Goal: Transaction & Acquisition: Book appointment/travel/reservation

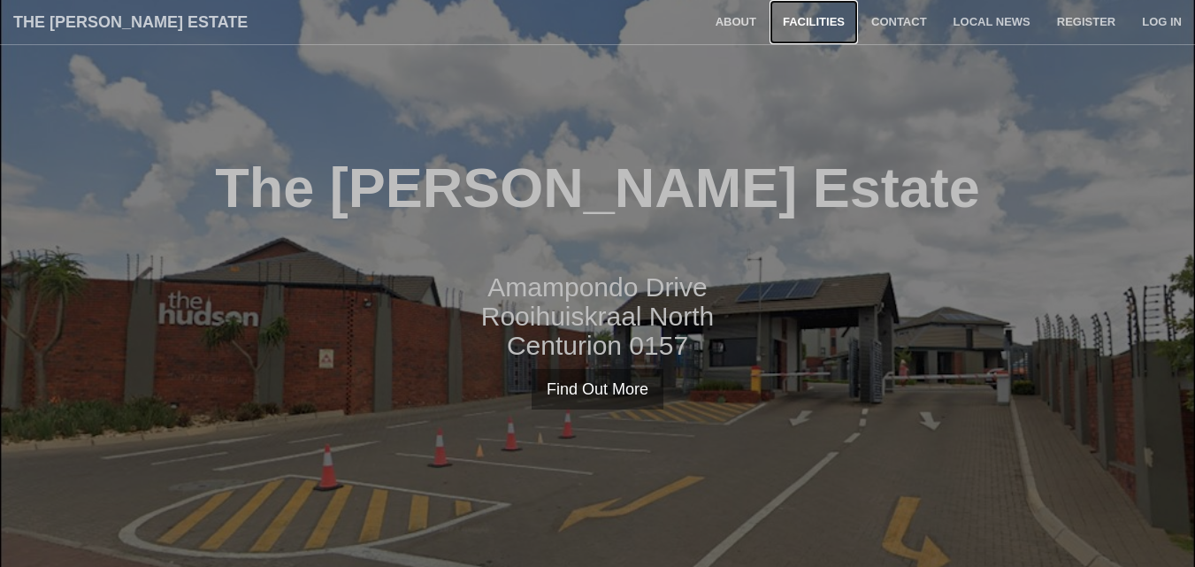
click at [814, 25] on link "Facilities" at bounding box center [814, 22] width 88 height 44
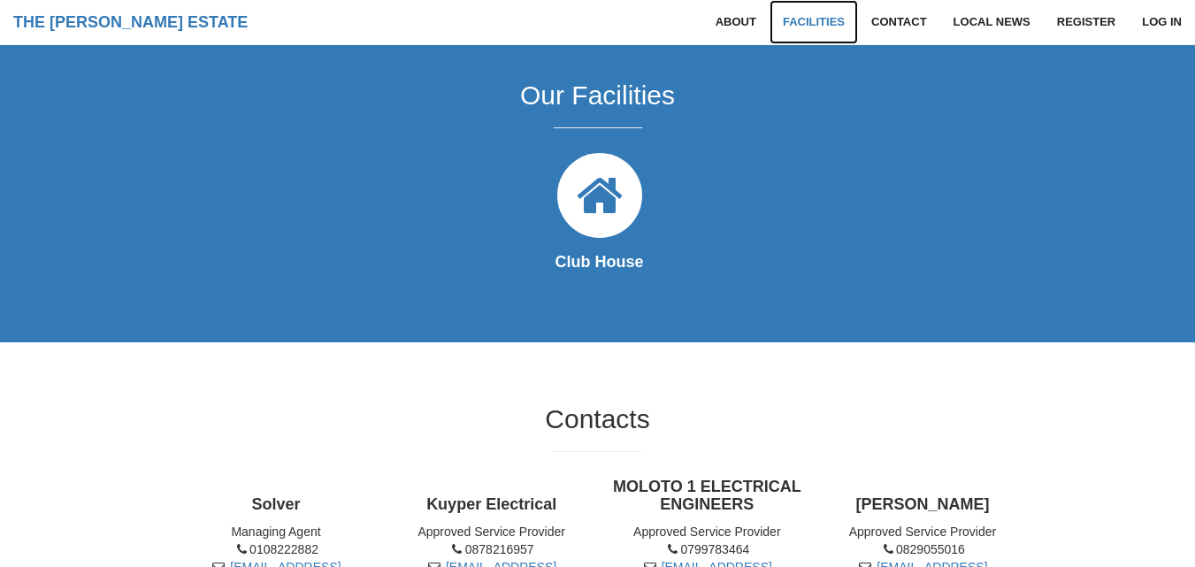
scroll to position [782, 0]
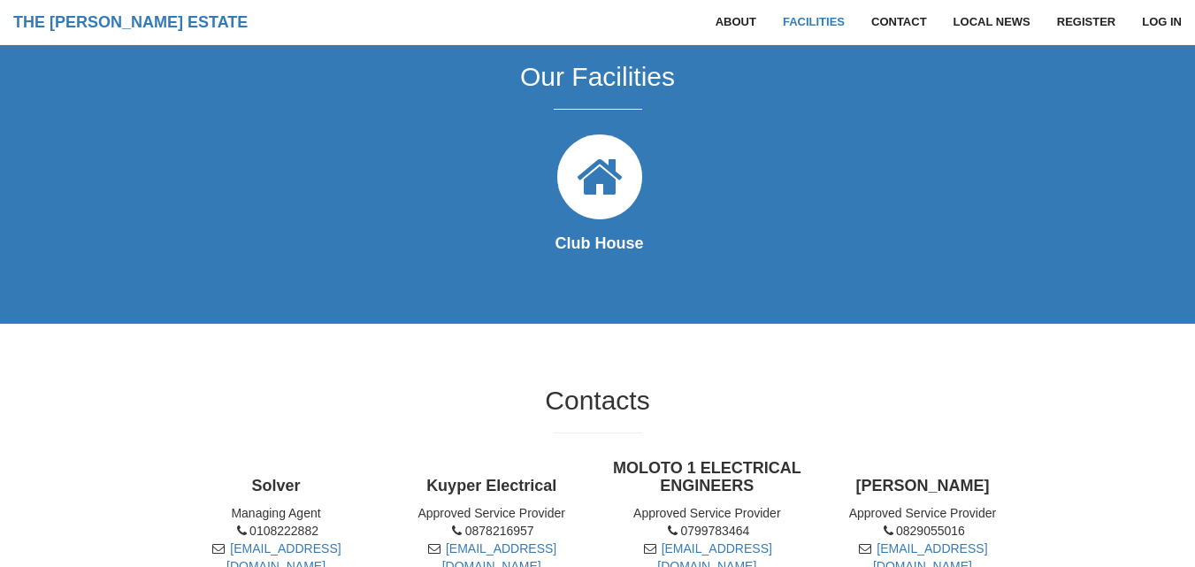
click at [604, 182] on icon at bounding box center [599, 176] width 99 height 99
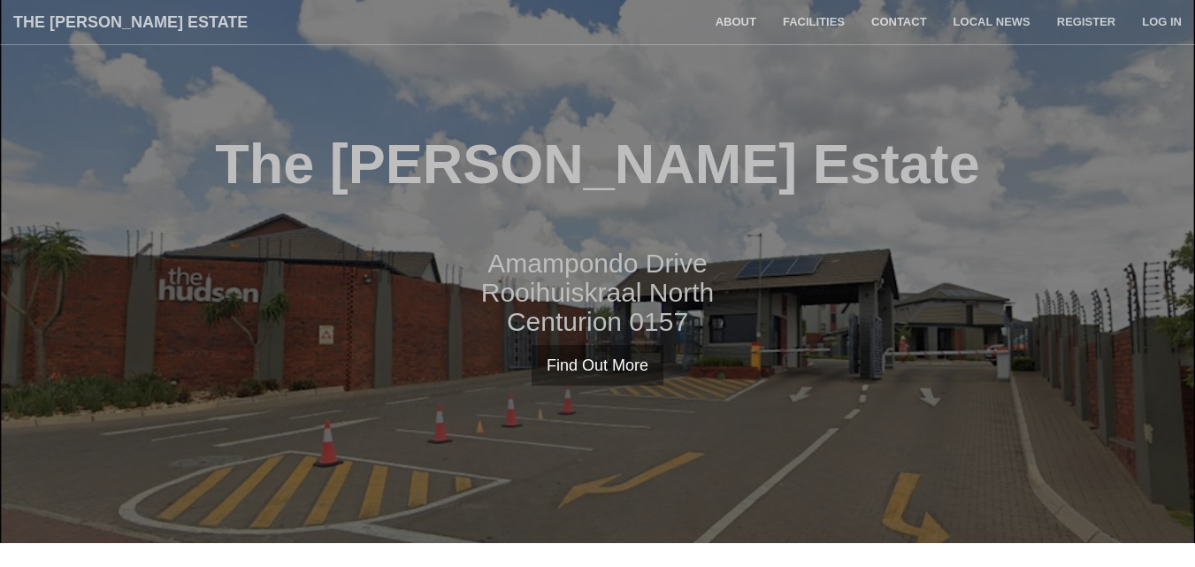
scroll to position [0, 0]
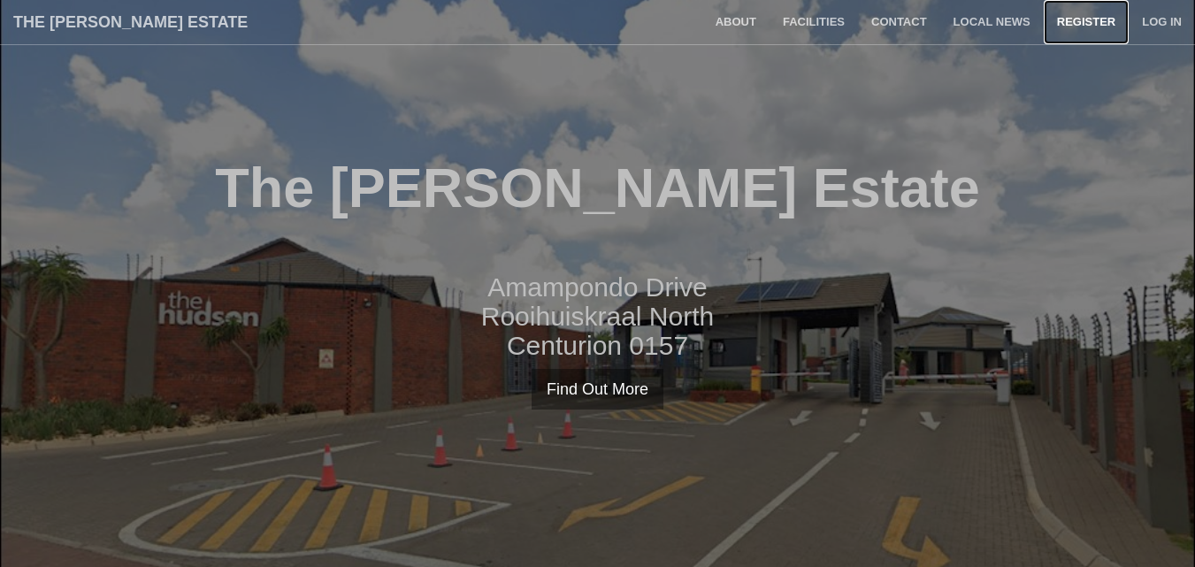
click at [1070, 16] on link "Register" at bounding box center [1086, 22] width 85 height 44
click at [1163, 22] on link "Log in" at bounding box center [1162, 22] width 66 height 44
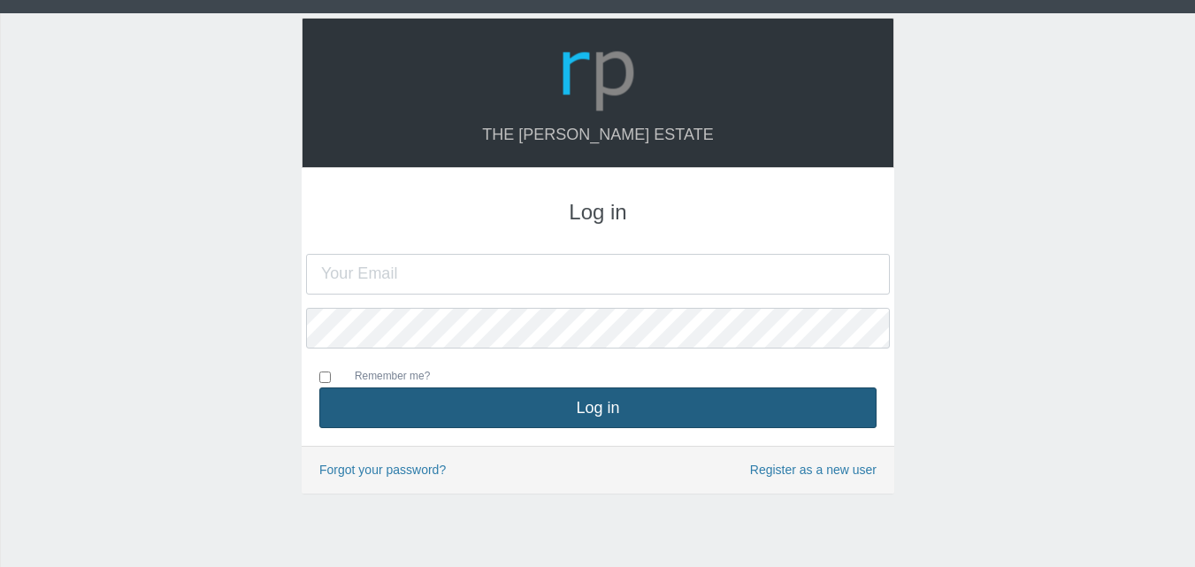
type input "[EMAIL_ADDRESS][DOMAIN_NAME]"
click at [616, 415] on button "Log in" at bounding box center [597, 407] width 557 height 41
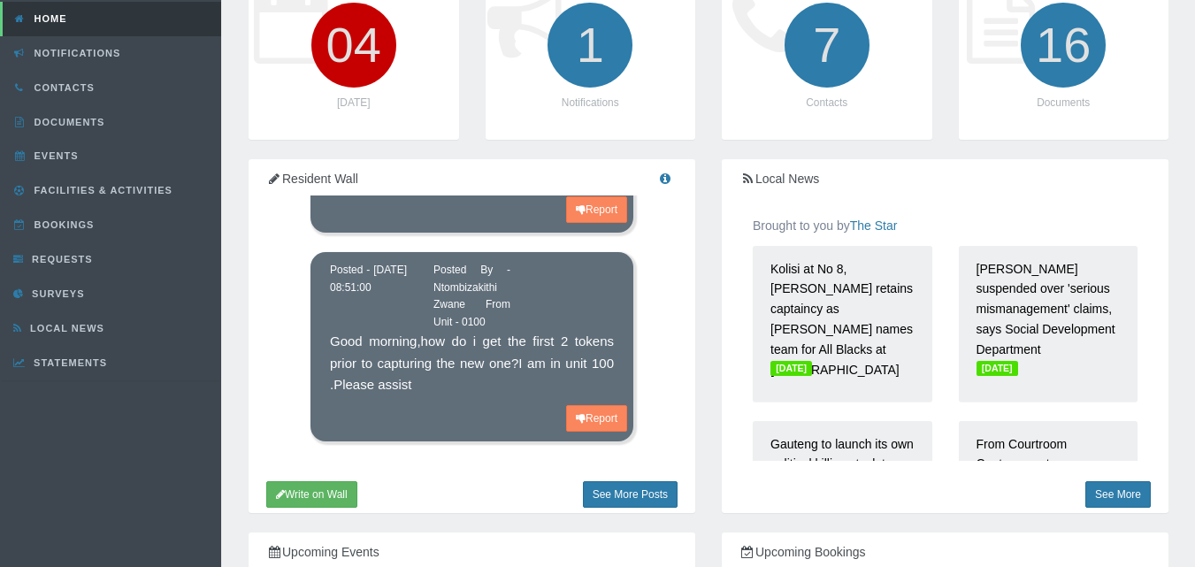
scroll to position [949, 0]
click at [69, 230] on link "Bookings" at bounding box center [110, 225] width 221 height 34
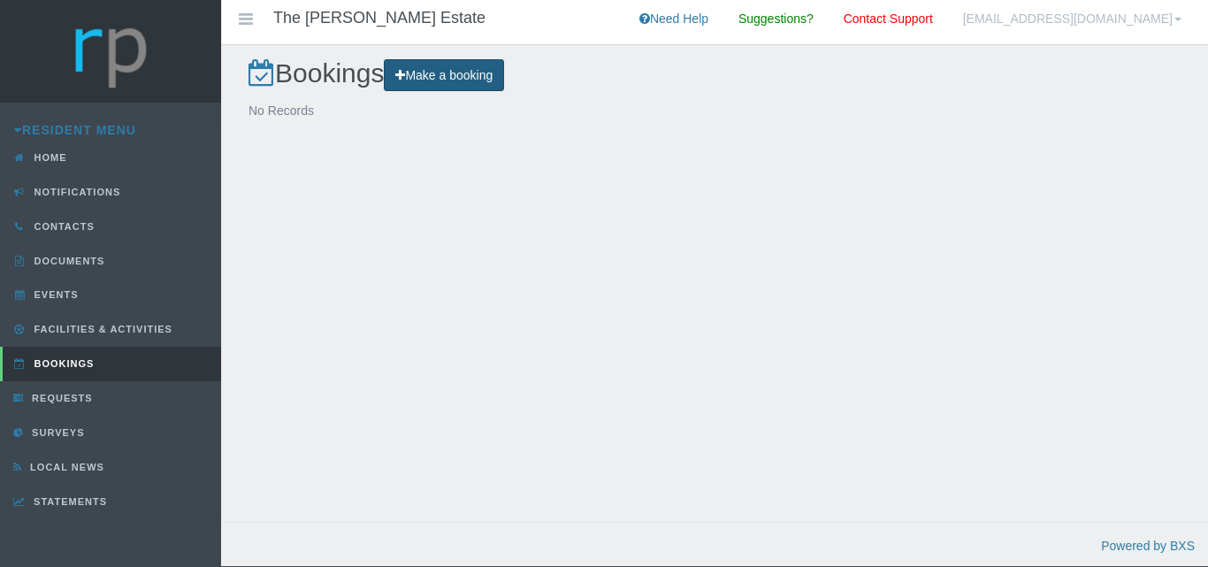
click at [446, 78] on link "Make a booking" at bounding box center [444, 75] width 120 height 33
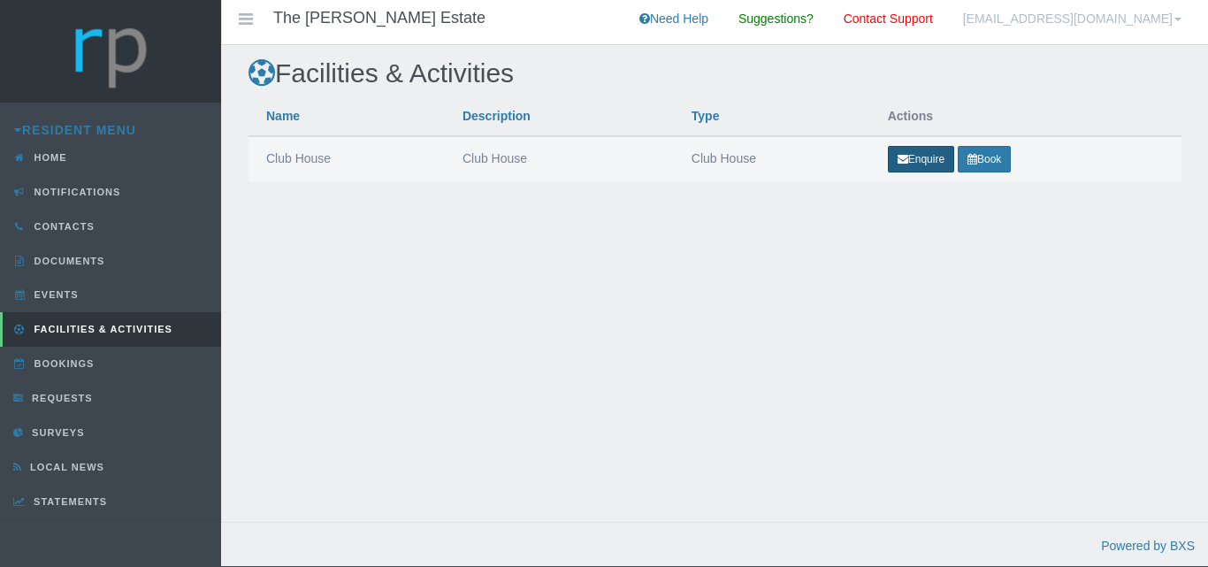
click at [914, 157] on link "Enquire" at bounding box center [921, 159] width 66 height 27
click at [990, 163] on link "Book" at bounding box center [984, 159] width 53 height 27
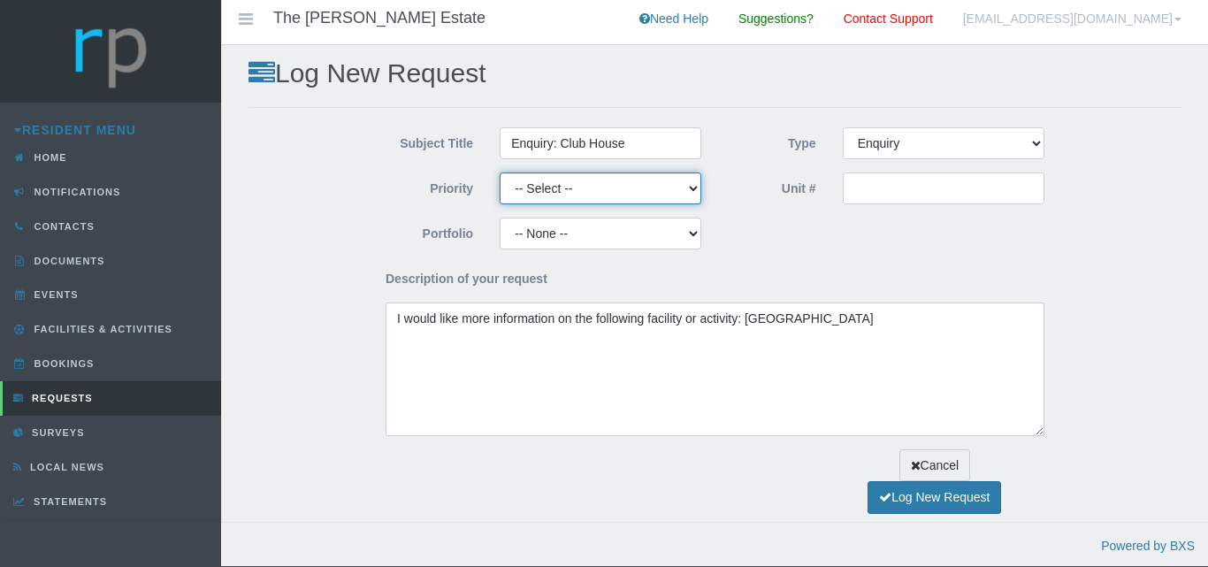
click at [689, 186] on select "-- Select -- High Low Normal" at bounding box center [601, 188] width 202 height 32
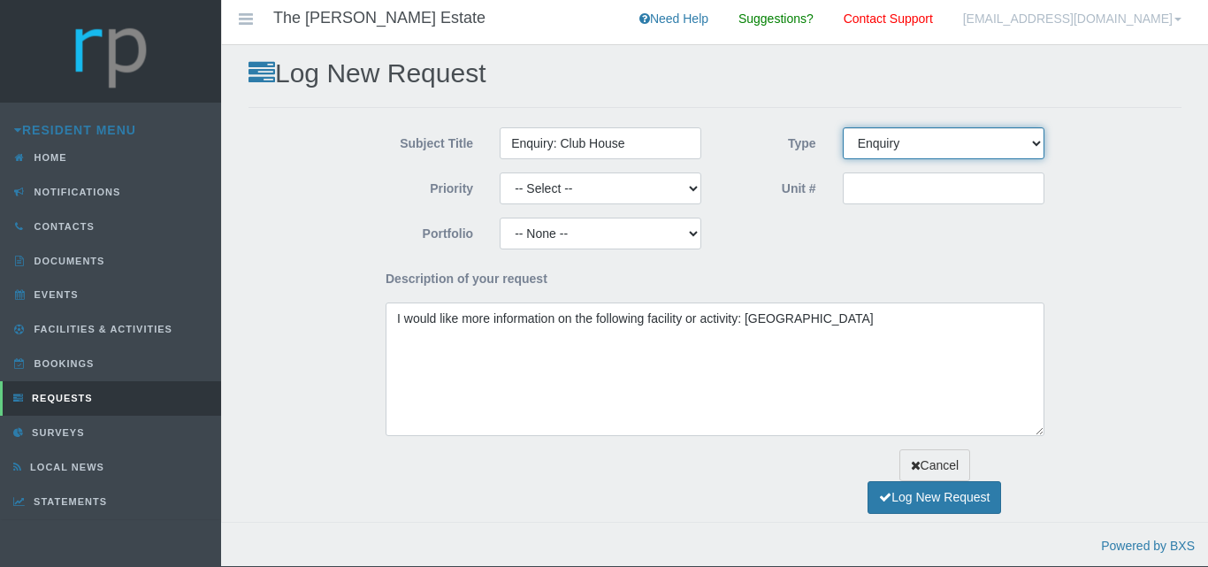
click at [1033, 141] on select "-- Select -- Complaint Compliment Enquiry Request for maintenance Other (not li…" at bounding box center [944, 143] width 202 height 32
click at [1110, 159] on div "Subject Title Enquiry: Club House Type -- Select -- Complaint Compliment Enquir…" at bounding box center [715, 281] width 933 height 309
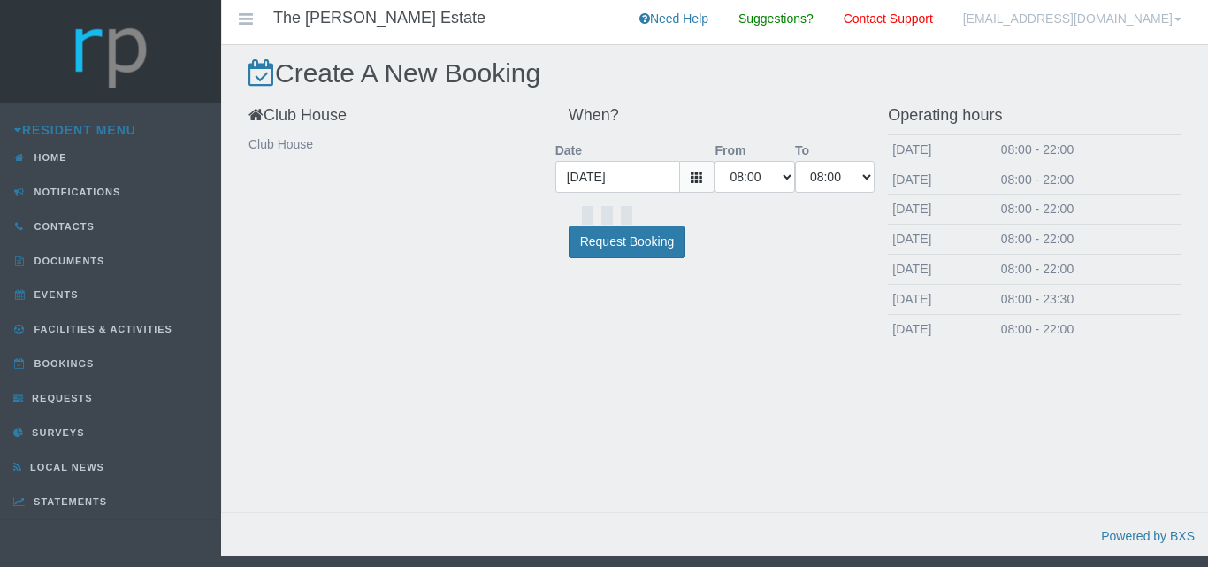
select select "08:00:00"
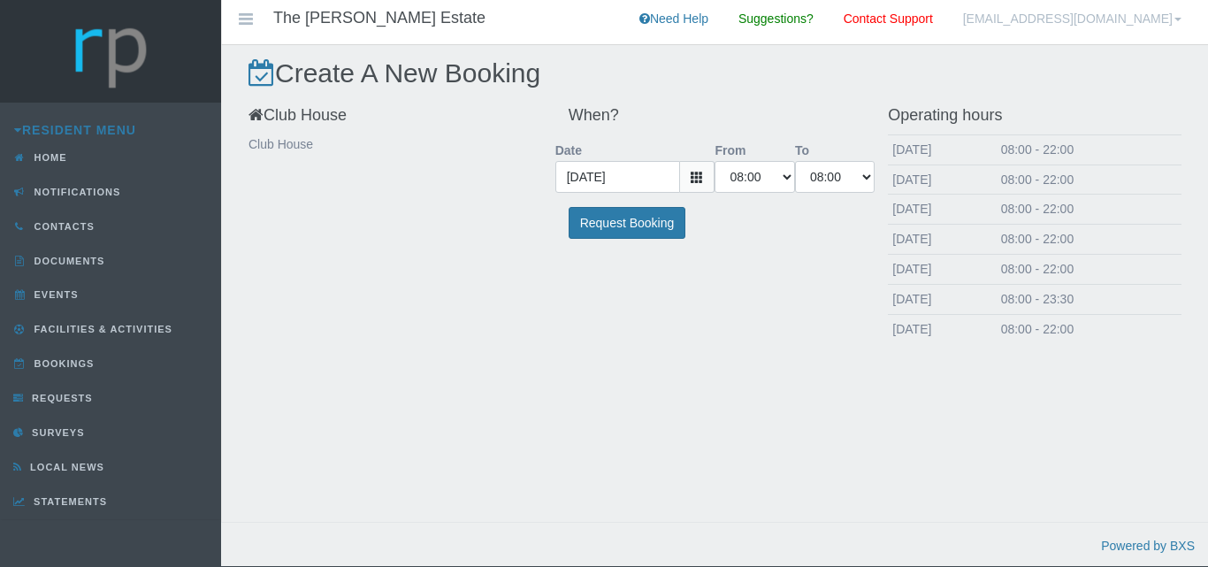
click at [693, 180] on icon at bounding box center [697, 177] width 12 height 12
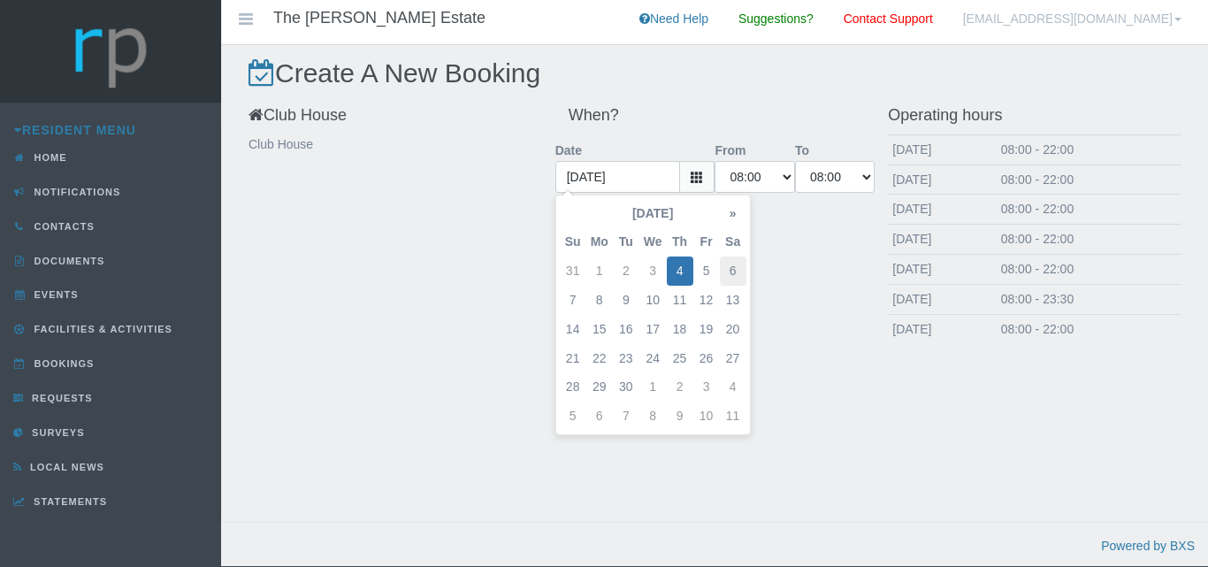
click at [739, 272] on td "6" at bounding box center [733, 271] width 27 height 29
type input "[DATE]"
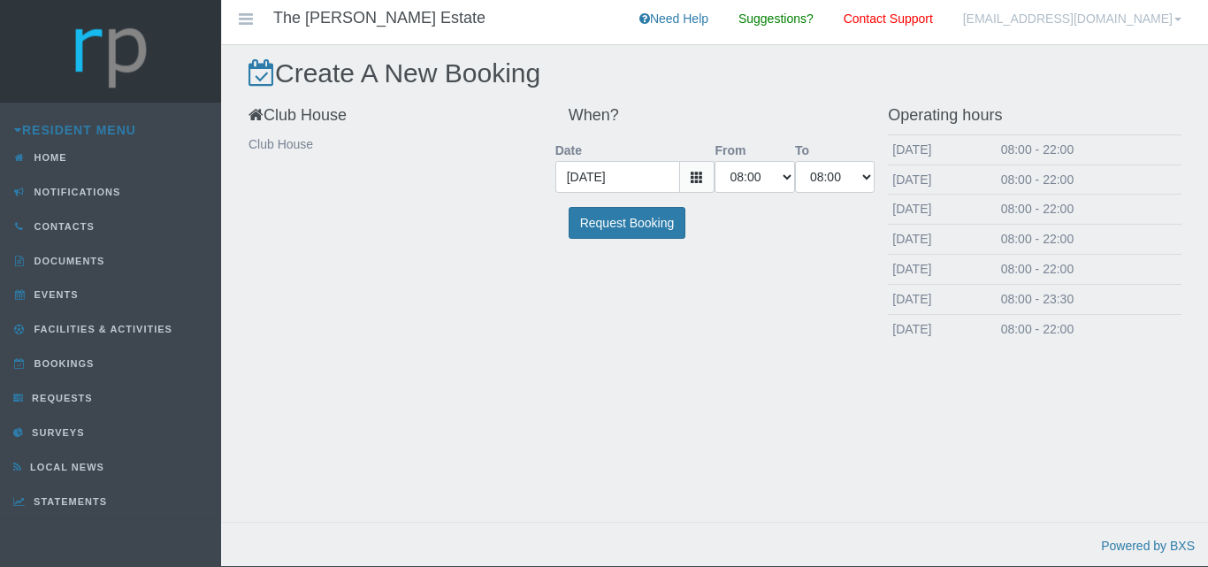
click at [701, 180] on icon at bounding box center [697, 177] width 12 height 12
click at [782, 295] on div "Club House Club House When? Date 2025-09-06 From 00:00 00:30 01:00 01:30 02:00 …" at bounding box center [715, 229] width 960 height 265
click at [97, 263] on span "Documents" at bounding box center [67, 261] width 75 height 11
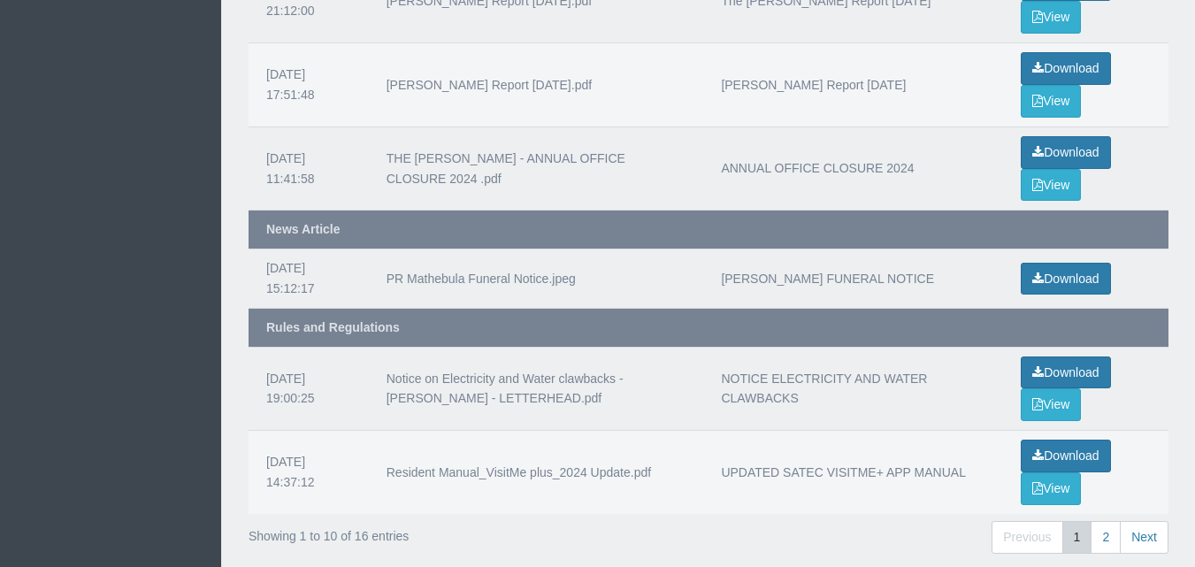
scroll to position [739, 0]
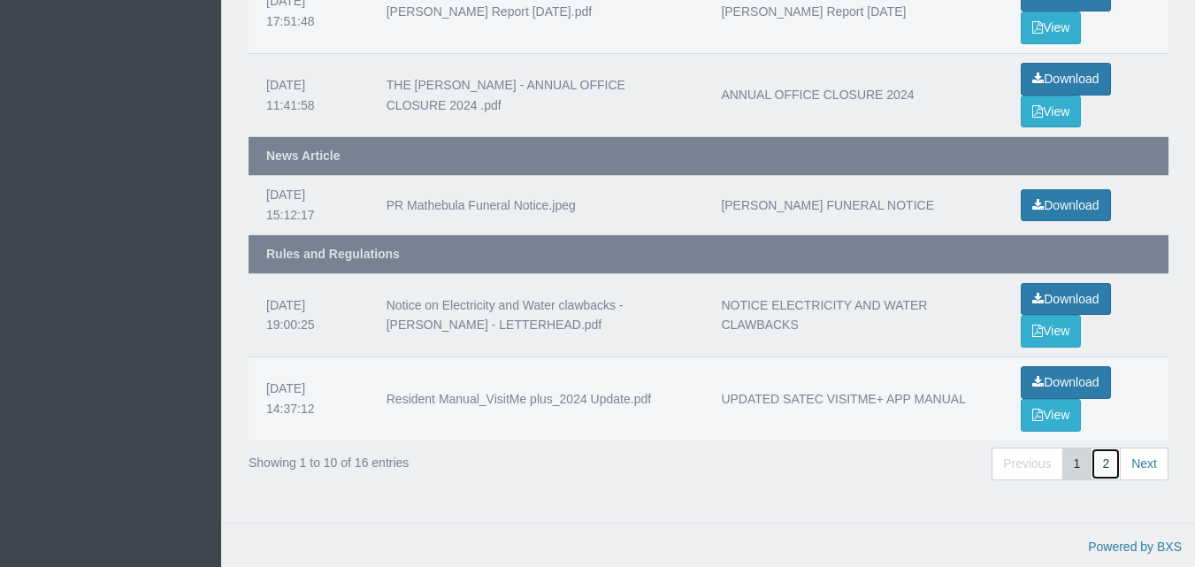
click at [1104, 457] on link "2" at bounding box center [1106, 464] width 30 height 33
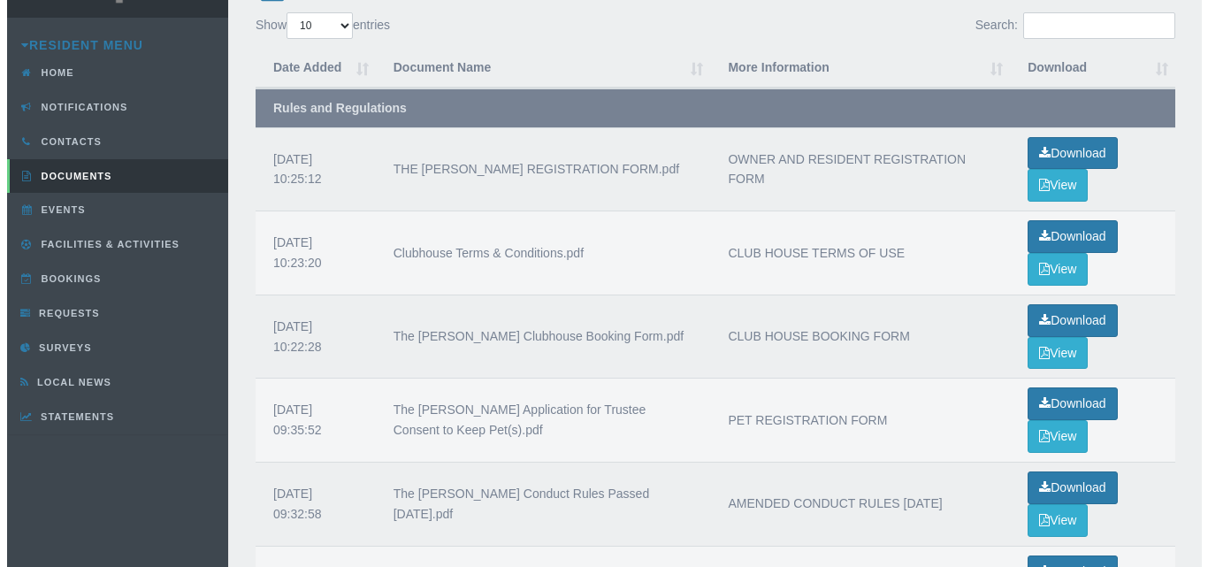
scroll to position [78, 0]
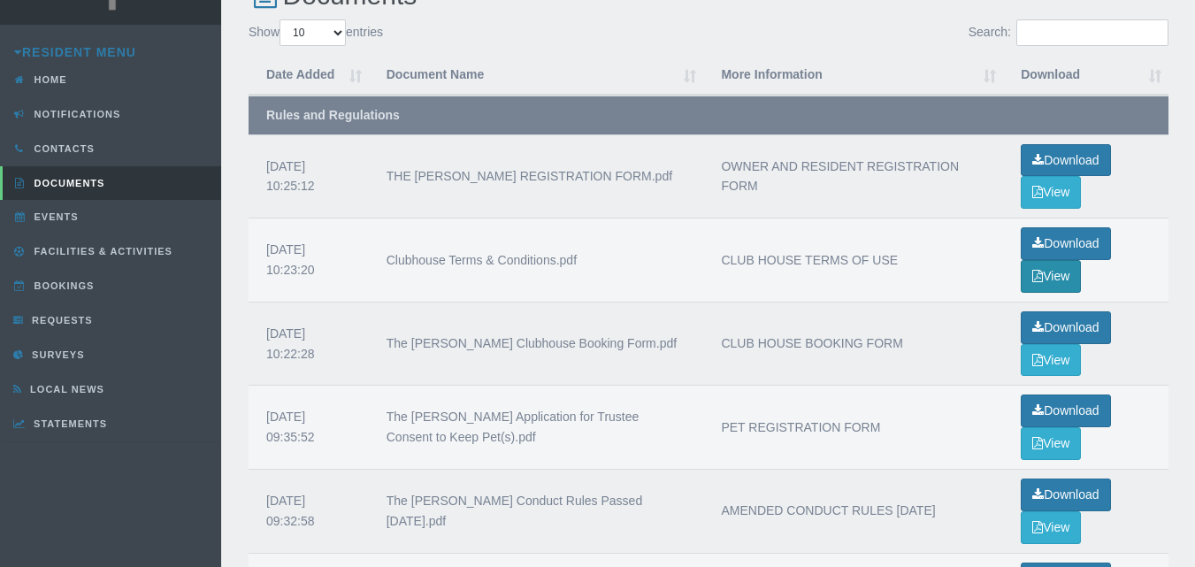
click at [1057, 280] on button "View" at bounding box center [1051, 276] width 60 height 33
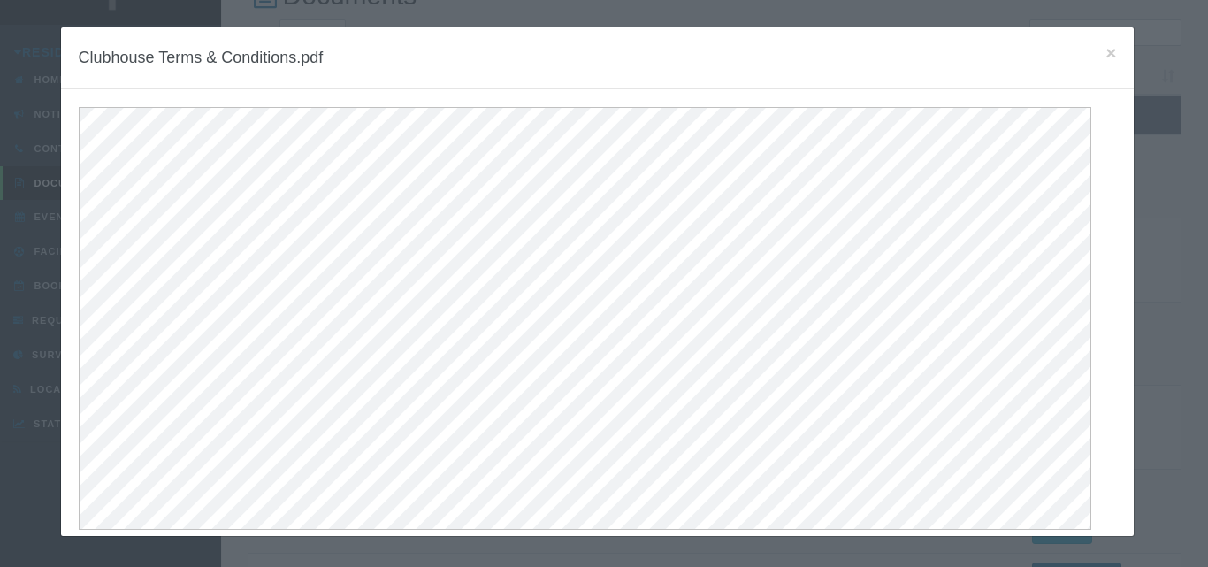
drag, startPoint x: 1057, startPoint y: 280, endPoint x: 1145, endPoint y: 425, distance: 169.5
click at [1145, 425] on div "× Clubhouse Terms & Conditions.pdf" at bounding box center [604, 283] width 1208 height 567
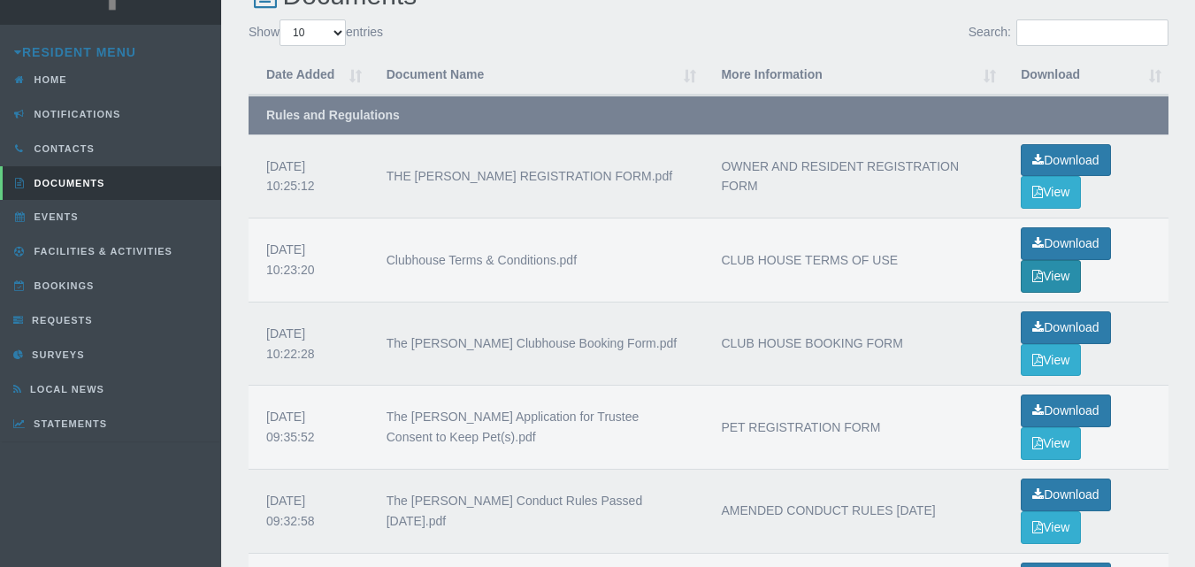
click at [1046, 277] on button "View" at bounding box center [1051, 276] width 60 height 33
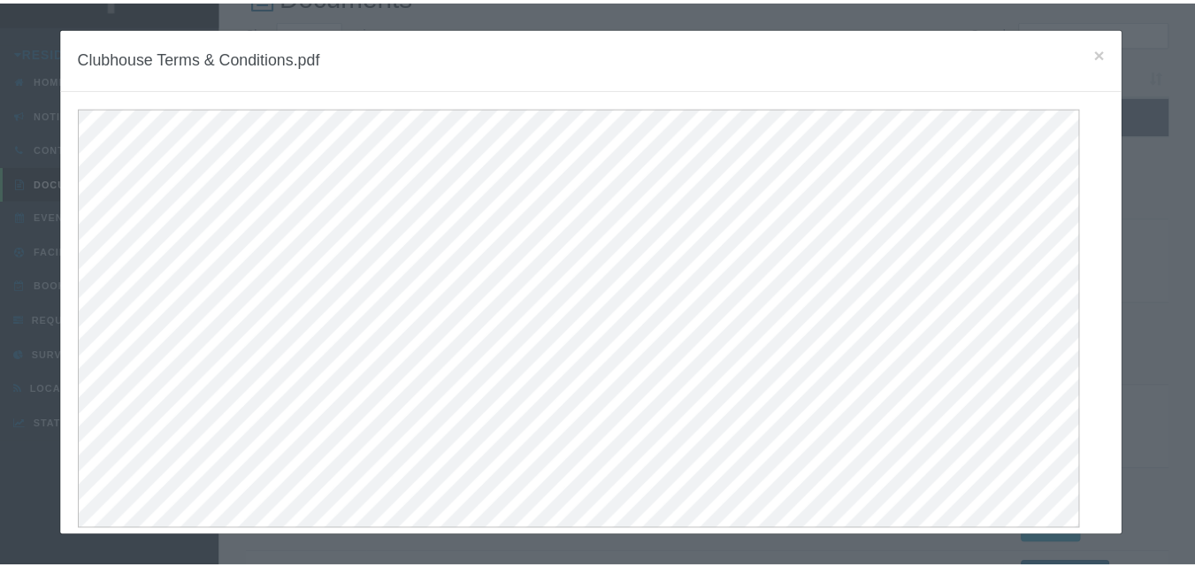
scroll to position [0, 0]
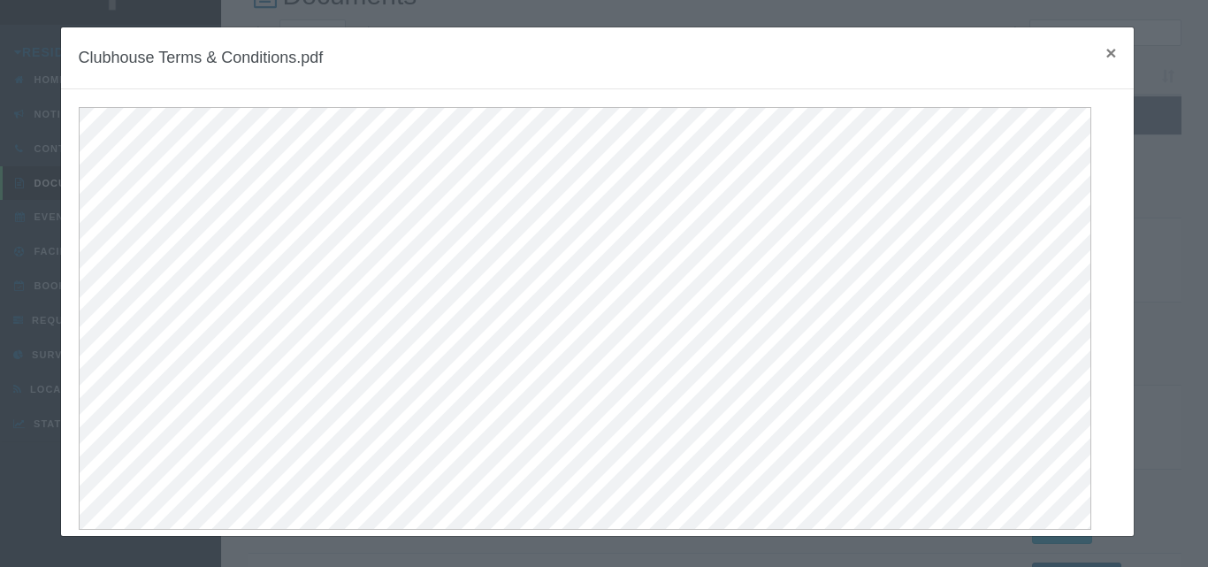
click at [1106, 47] on span "×" at bounding box center [1111, 52] width 11 height 20
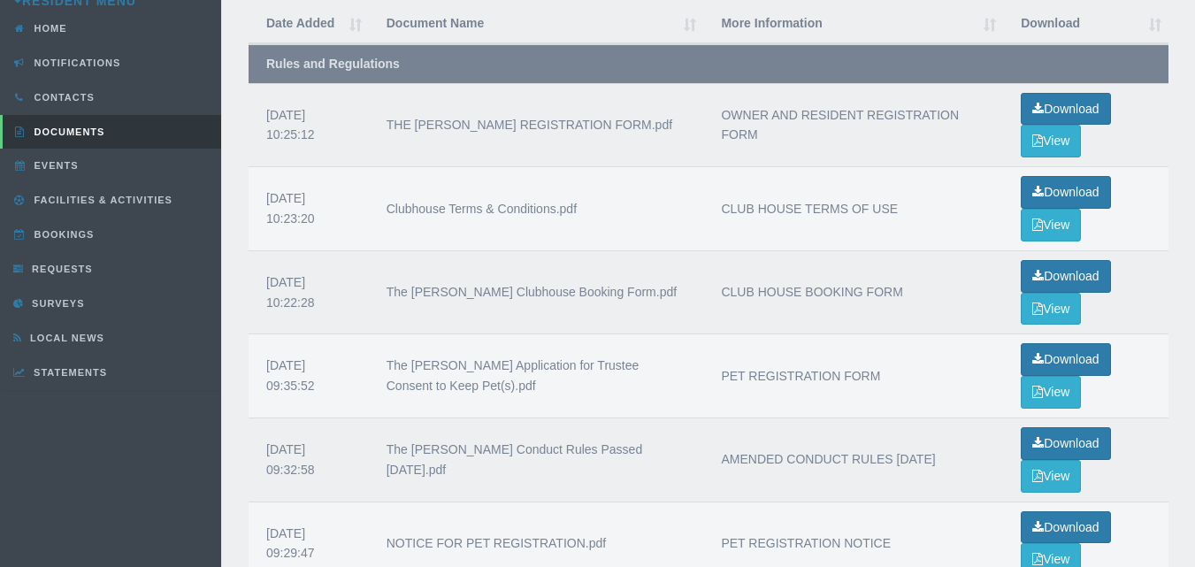
scroll to position [134, 0]
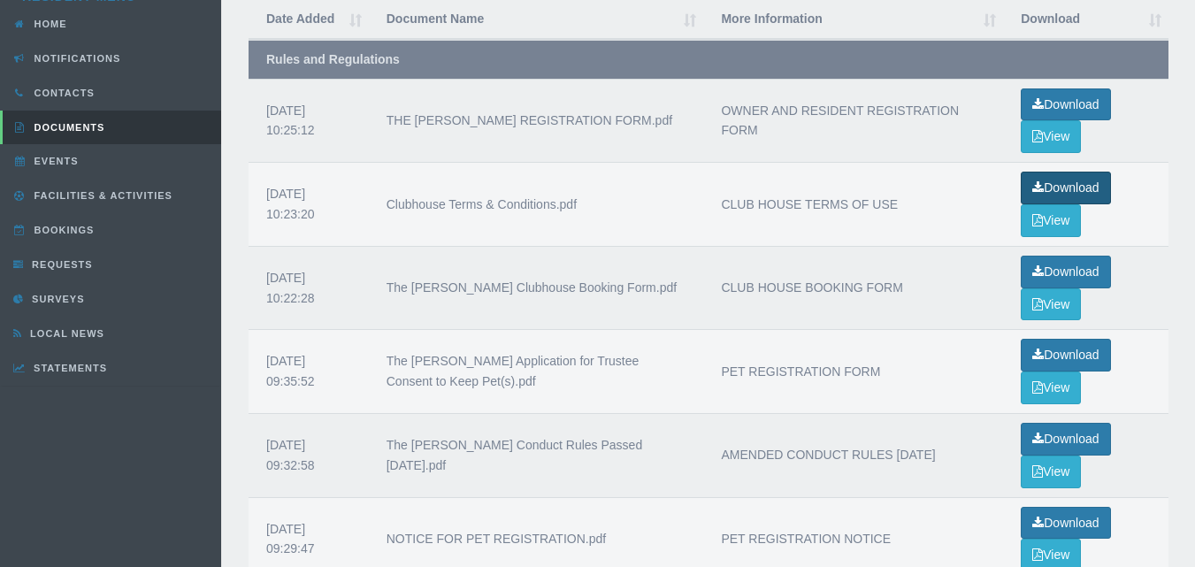
click at [1060, 184] on link "Download" at bounding box center [1065, 188] width 89 height 33
